Goal: Task Accomplishment & Management: Complete application form

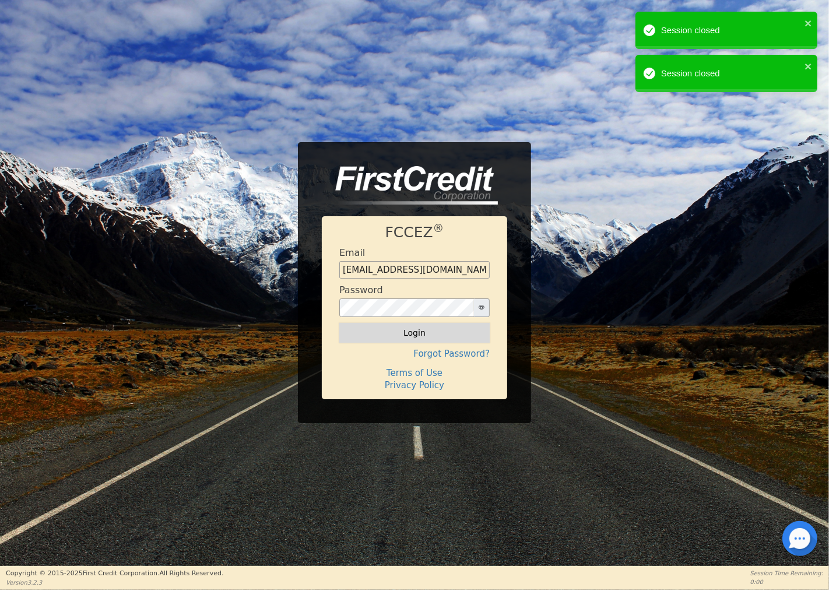
click at [411, 334] on button "Login" at bounding box center [414, 333] width 150 height 20
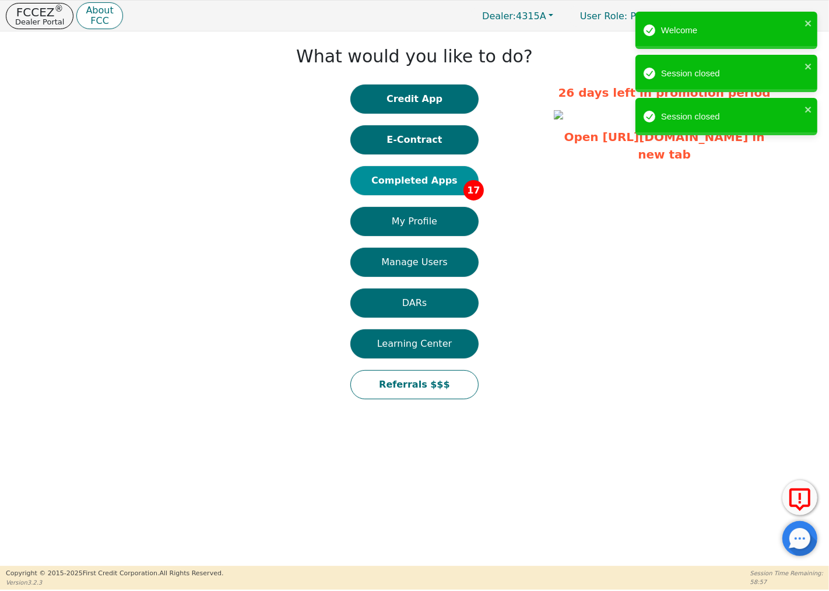
click at [423, 179] on button "Completed Apps 17" at bounding box center [414, 180] width 128 height 29
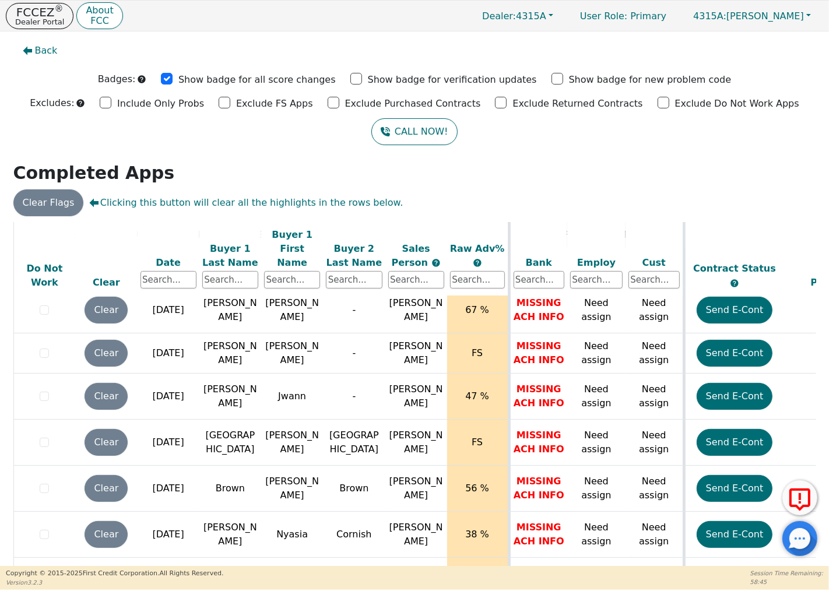
scroll to position [510, 0]
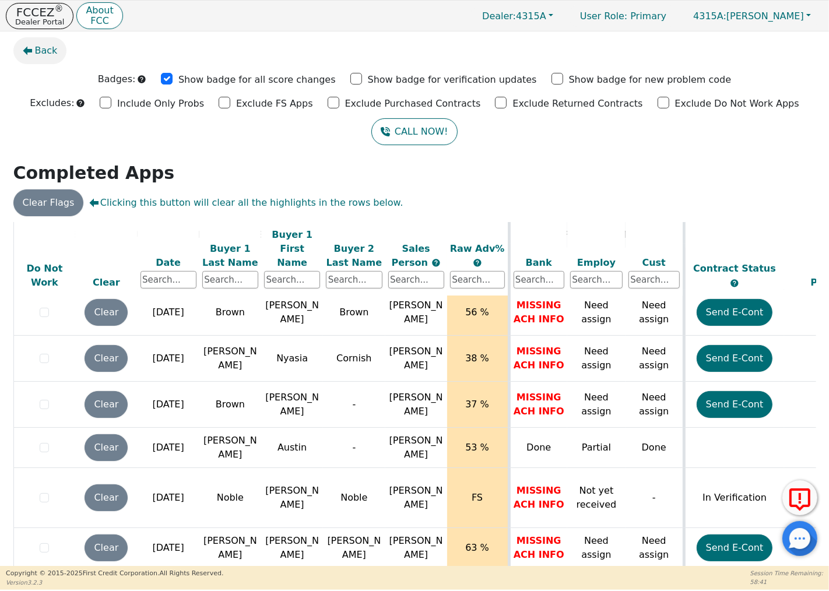
click at [31, 51] on icon "button" at bounding box center [27, 51] width 9 height 9
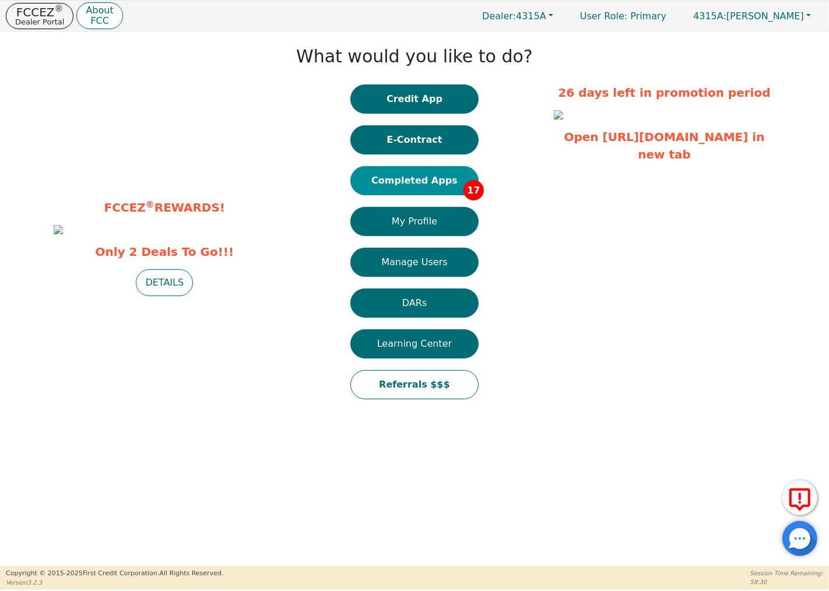
click at [399, 179] on button "Completed Apps 17" at bounding box center [414, 180] width 128 height 29
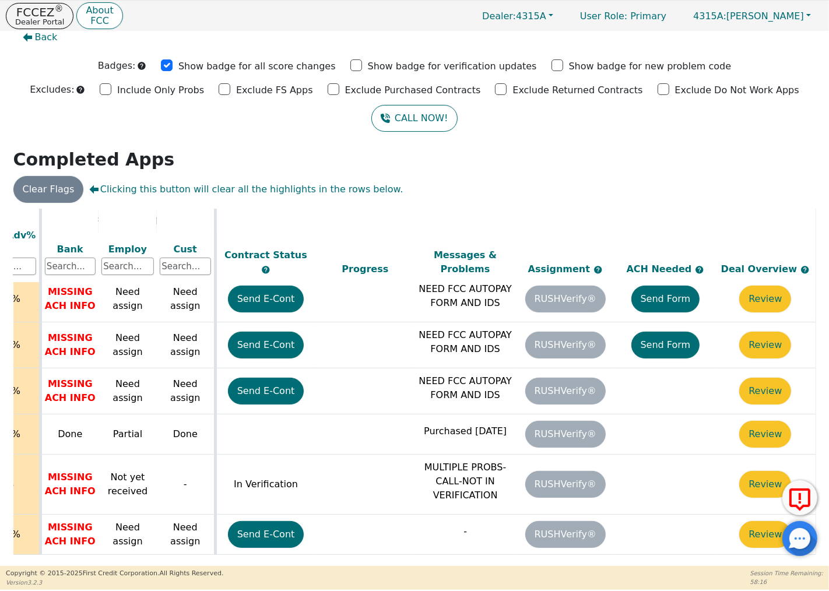
scroll to position [510, 0]
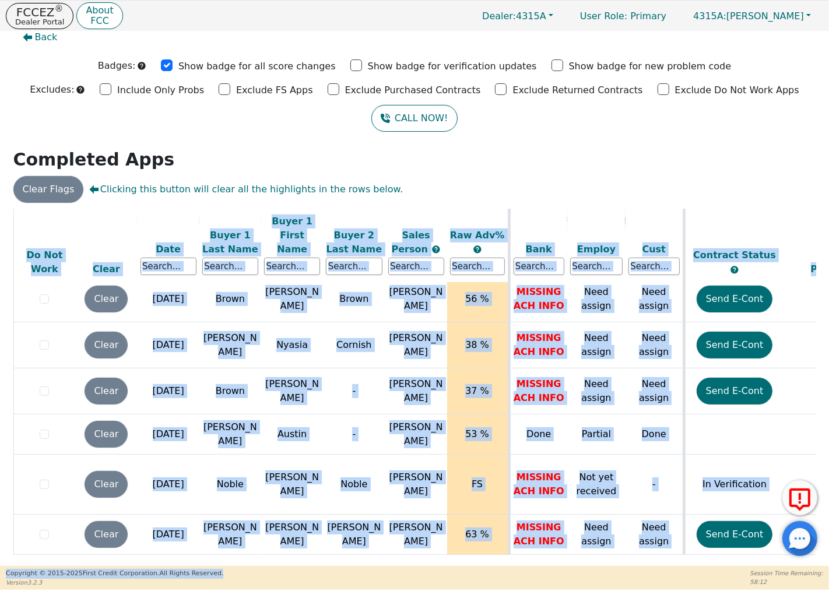
drag, startPoint x: 230, startPoint y: 558, endPoint x: 289, endPoint y: 566, distance: 59.4
click at [289, 566] on div "FCCEZ ® Dealer Portal About FCC Dealer: 4315A User Role : Primary 4315A: [PERSO…" at bounding box center [414, 295] width 829 height 590
click at [289, 554] on div "ALL VALUES ON THIS PAGE ARE UPDATED IN REAL TIME VERIFICATION STATUS Do Not Wor…" at bounding box center [414, 386] width 802 height 354
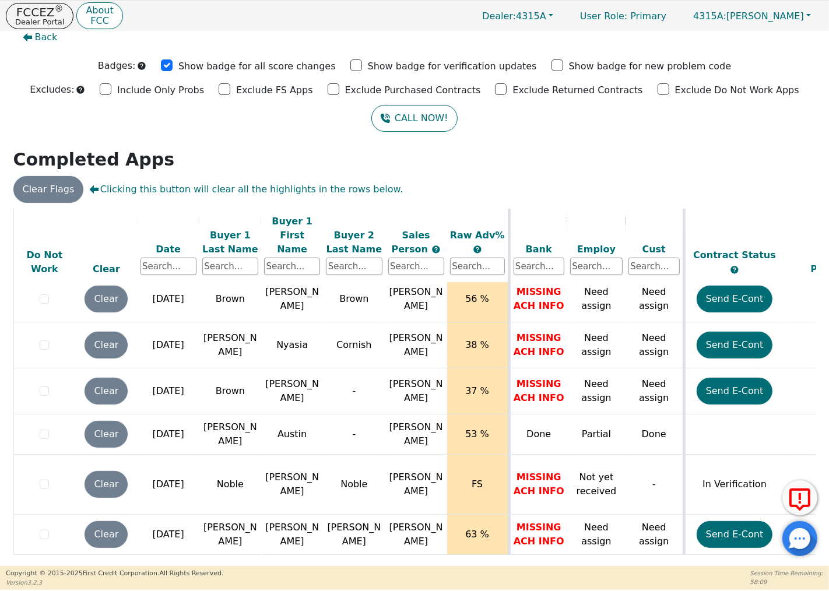
click at [288, 558] on div "ALL VALUES ON THIS PAGE ARE UPDATED IN REAL TIME VERIFICATION STATUS Do Not Wor…" at bounding box center [414, 386] width 802 height 354
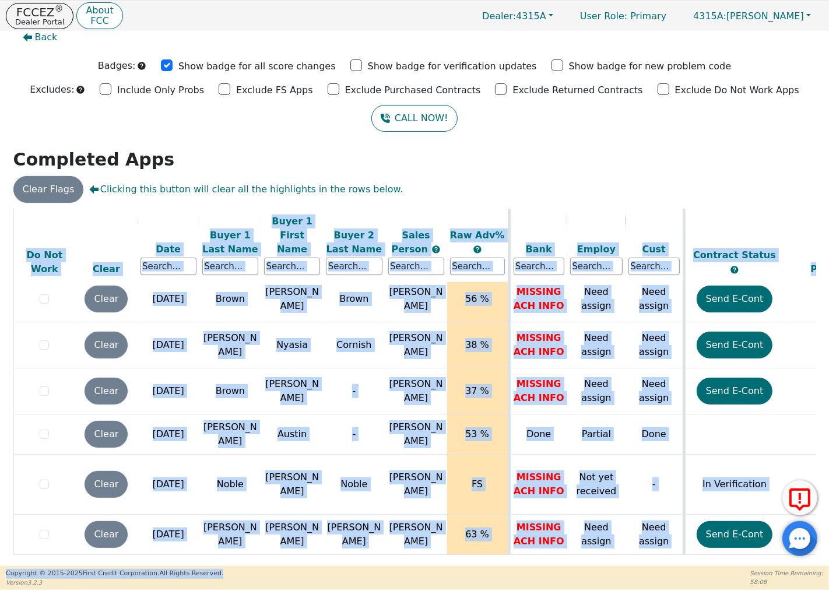
drag, startPoint x: 288, startPoint y: 558, endPoint x: 413, endPoint y: 570, distance: 124.7
click at [415, 571] on div "FCCEZ ® Dealer Portal About FCC Dealer: 4315A User Role : Primary 4315A: [PERSO…" at bounding box center [414, 295] width 829 height 590
click at [395, 549] on table "ALL VALUES ON THIS PAGE ARE UPDATED IN REAL TIME VERIFICATION STATUS Do Not Wor…" at bounding box center [648, 132] width 1271 height 869
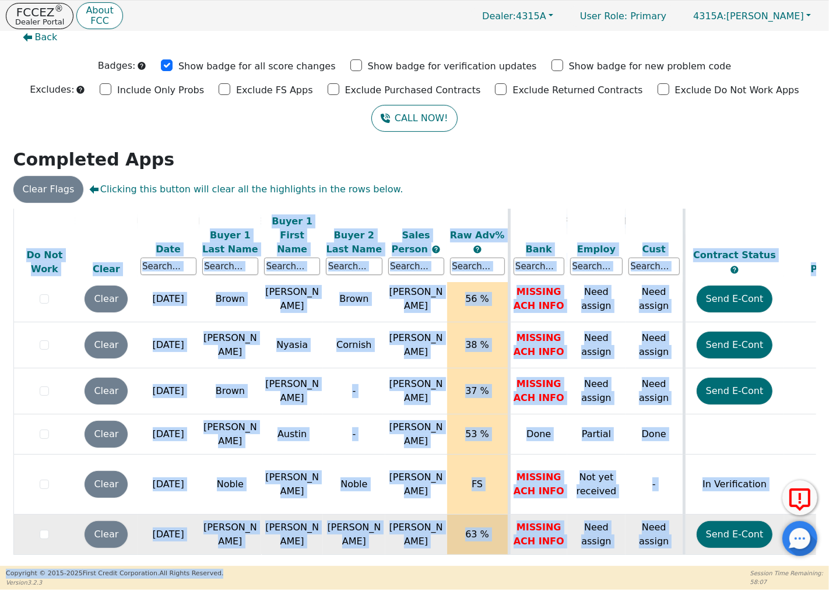
click at [381, 540] on td "[PERSON_NAME]" at bounding box center [354, 535] width 62 height 40
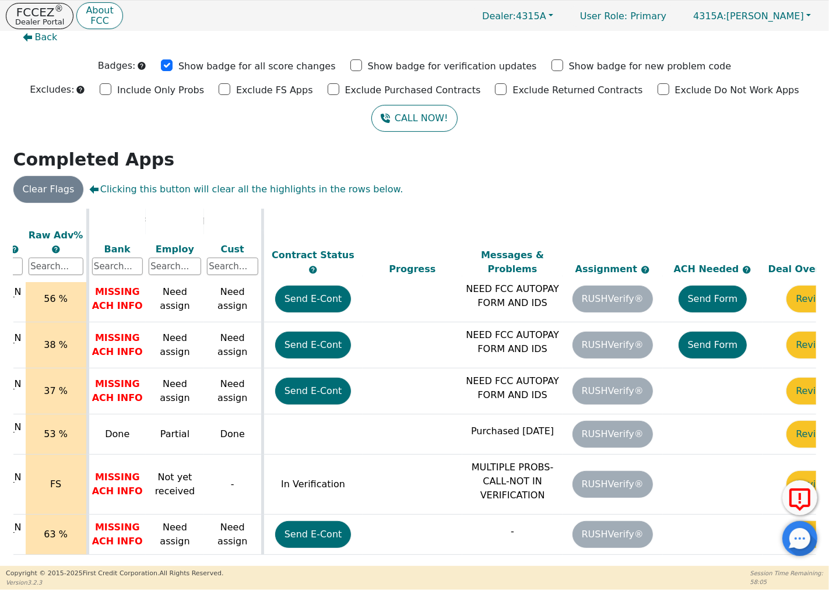
scroll to position [510, 474]
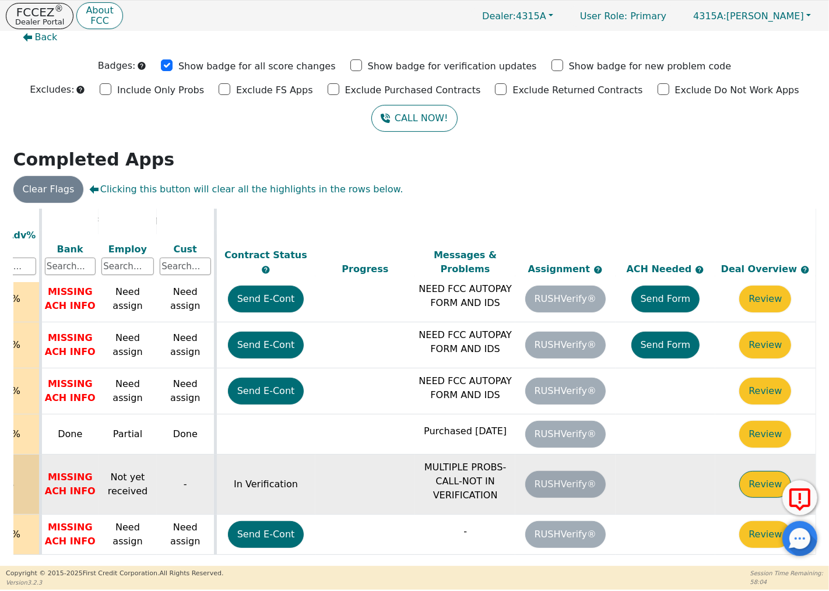
click at [748, 474] on button "Review" at bounding box center [765, 484] width 52 height 27
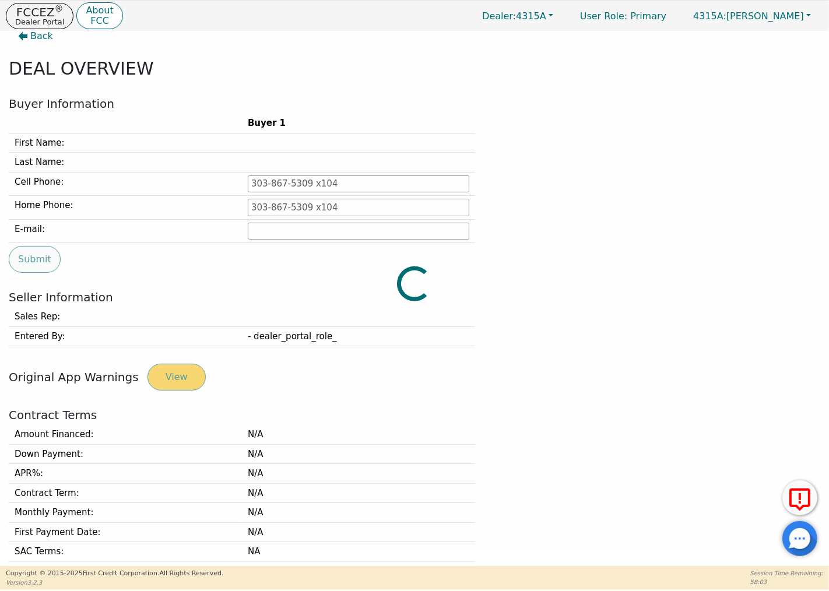
type input "[PHONE_NUMBER]"
type input "[EMAIL_ADDRESS][DOMAIN_NAME]"
